Goal: Information Seeking & Learning: Learn about a topic

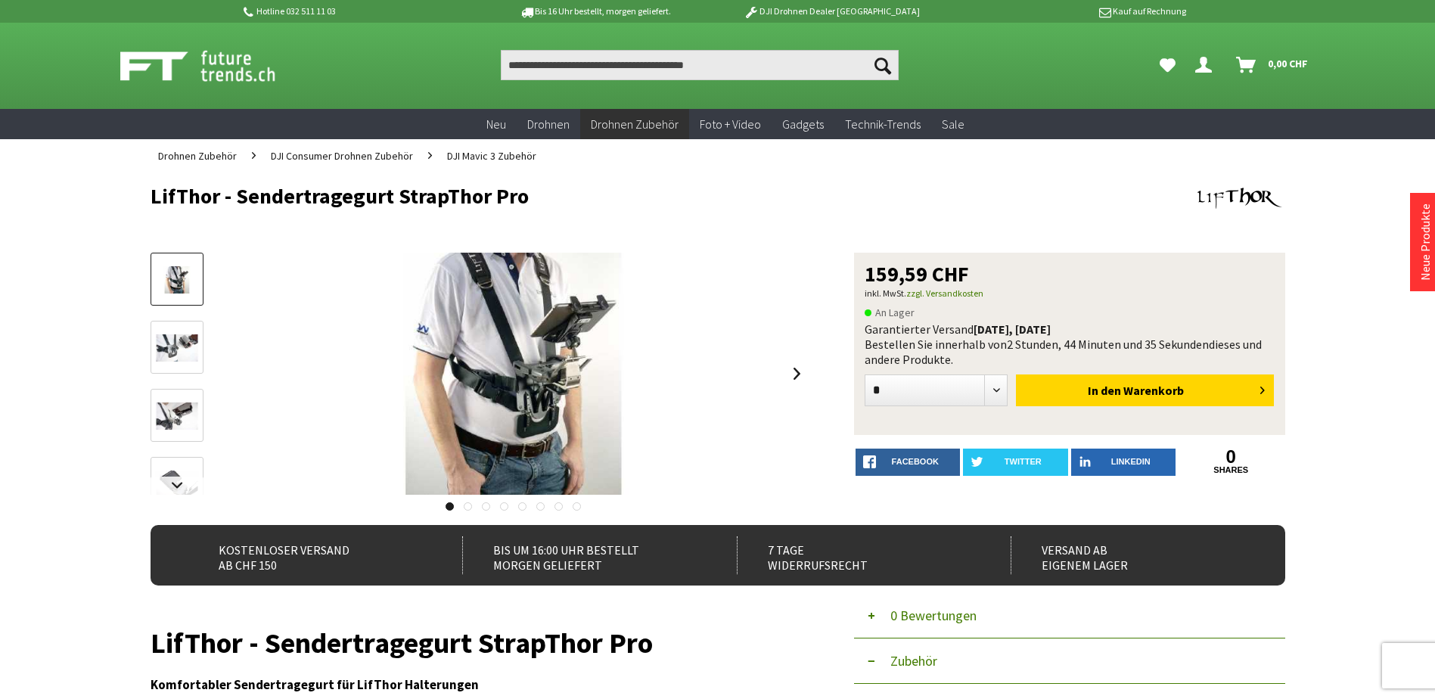
click at [169, 346] on img at bounding box center [177, 348] width 44 height 28
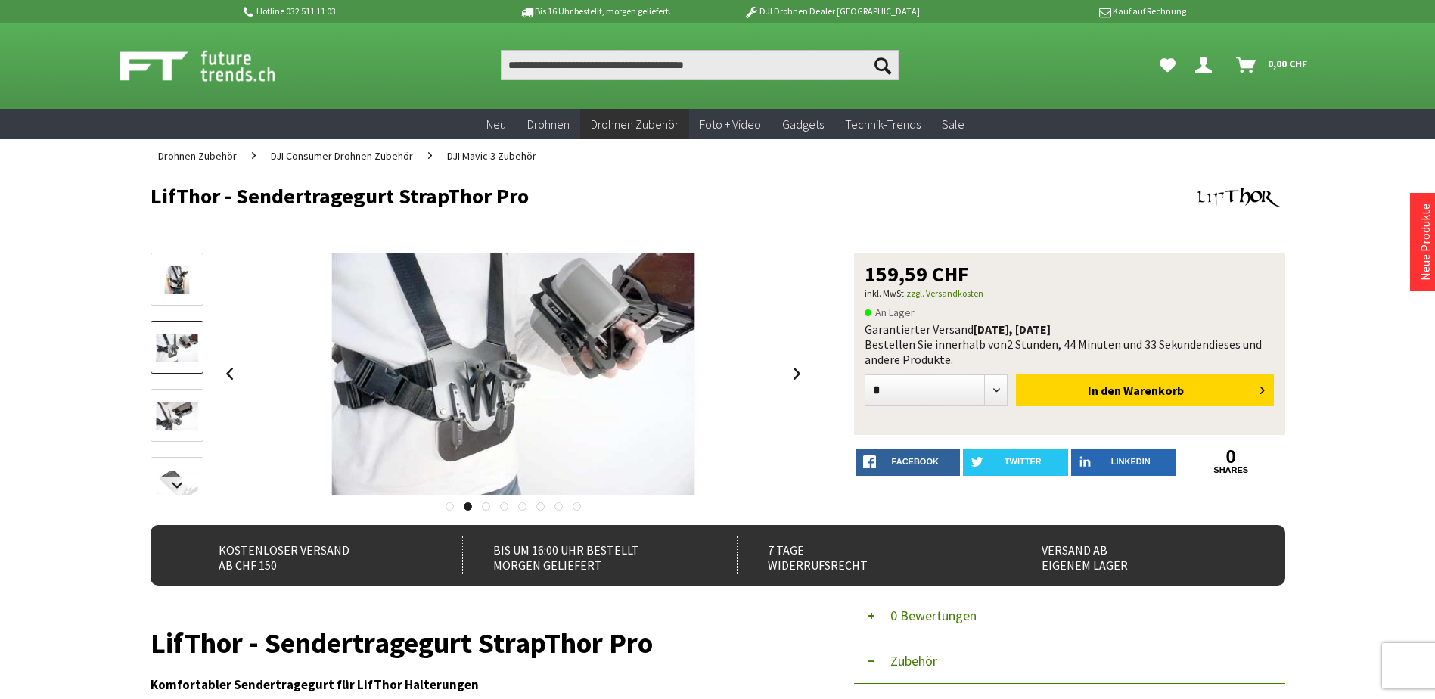
click at [173, 408] on img at bounding box center [177, 416] width 44 height 28
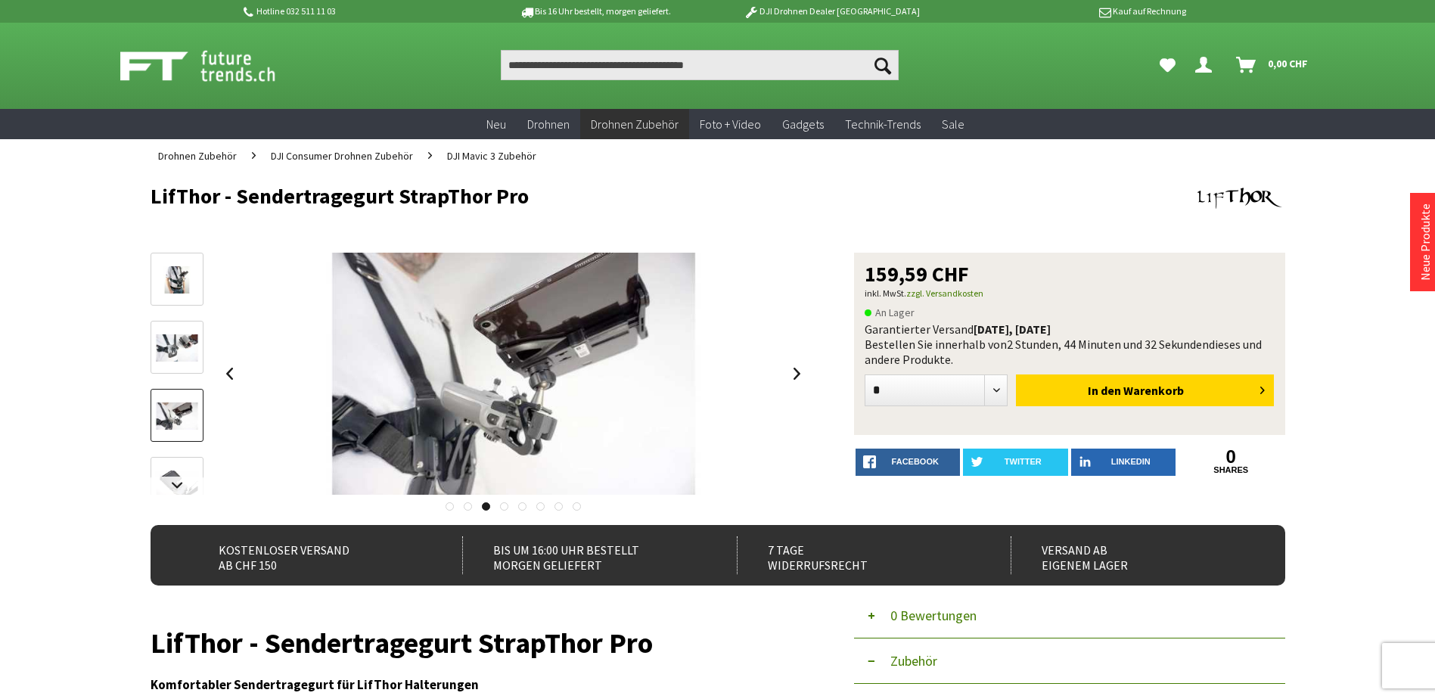
click at [160, 458] on link at bounding box center [176, 483] width 53 height 53
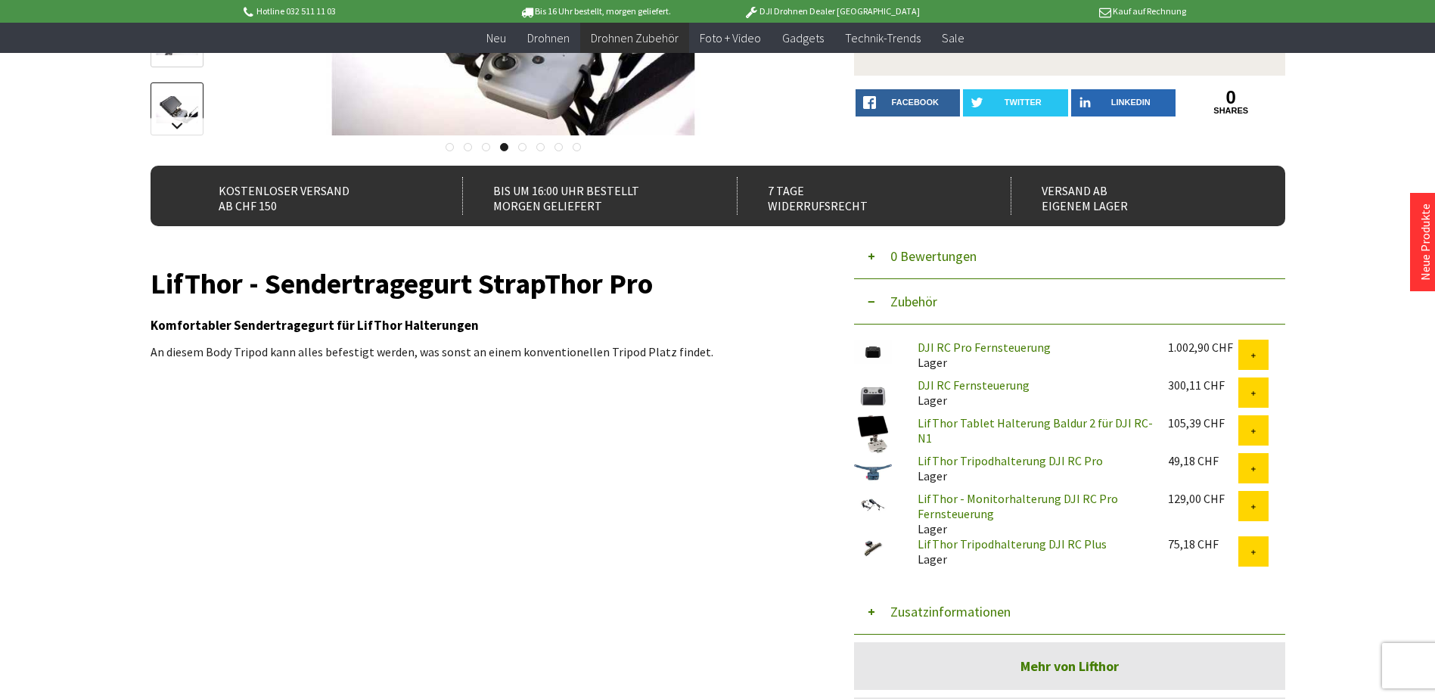
scroll to position [202, 0]
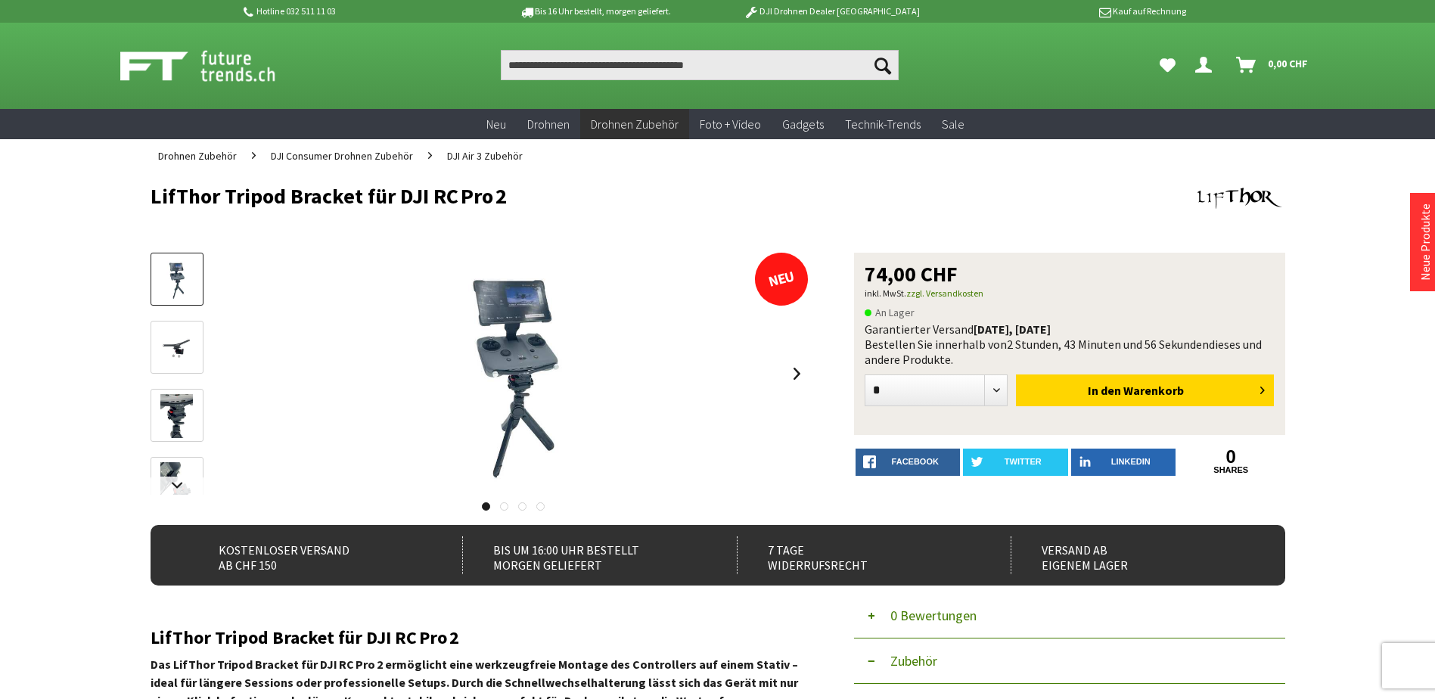
drag, startPoint x: 176, startPoint y: 349, endPoint x: 176, endPoint y: 361, distance: 11.3
click at [176, 349] on img at bounding box center [176, 348] width 33 height 44
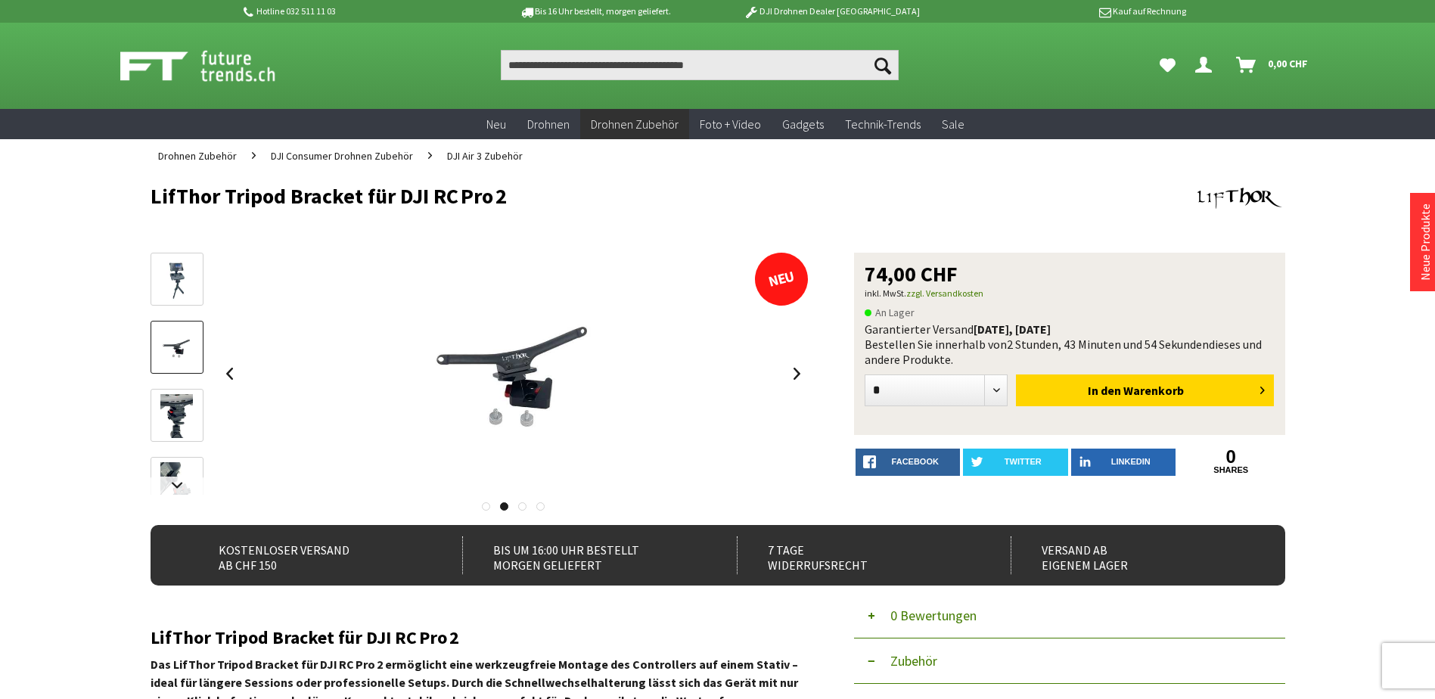
click at [167, 402] on img at bounding box center [176, 416] width 33 height 44
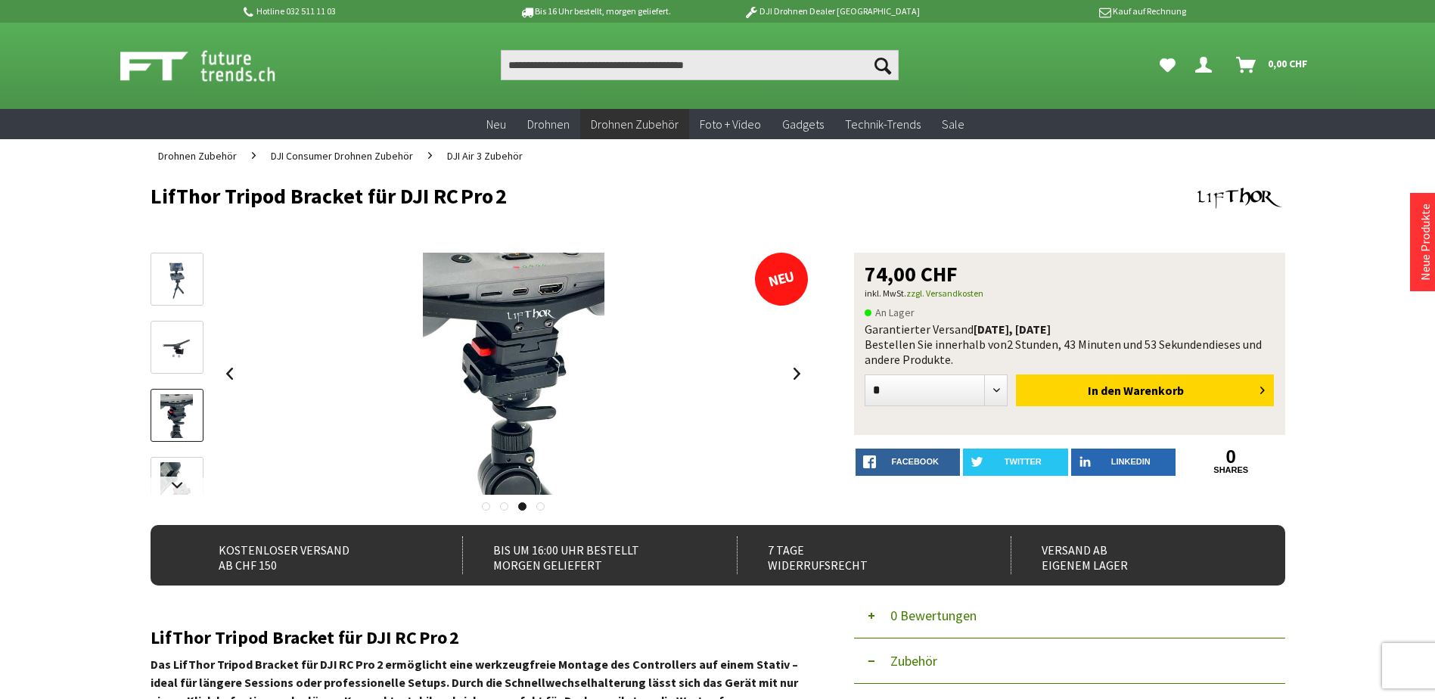
click at [171, 456] on div at bounding box center [176, 389] width 53 height 272
click at [175, 487] on link at bounding box center [176, 485] width 53 height 18
click at [181, 441] on img at bounding box center [176, 454] width 33 height 44
